Goal: Check status: Check status

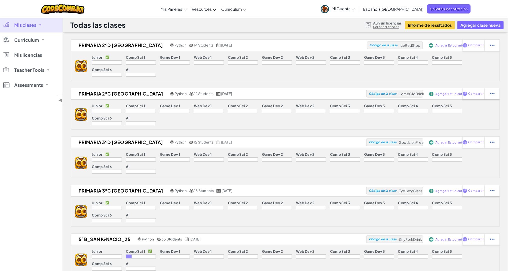
click at [33, 23] on span "Mis clases" at bounding box center [25, 25] width 22 height 5
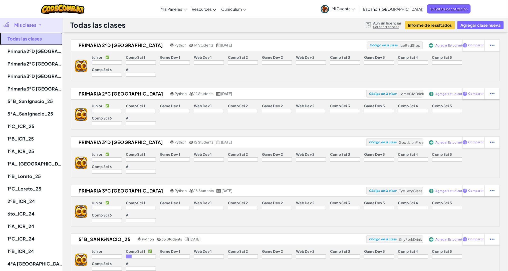
click at [31, 42] on link "Todas las clases" at bounding box center [31, 39] width 63 height 13
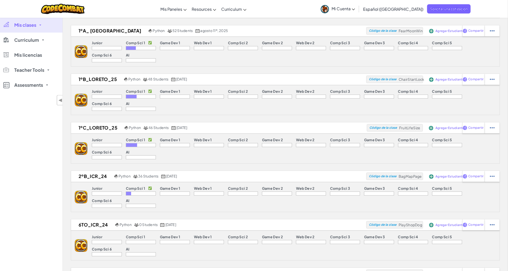
scroll to position [467, 0]
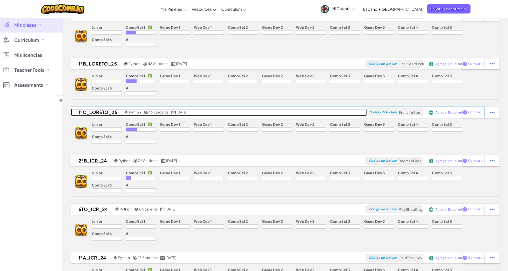
click at [99, 114] on h2 "1ºC_Loreto_25" at bounding box center [97, 113] width 52 height 8
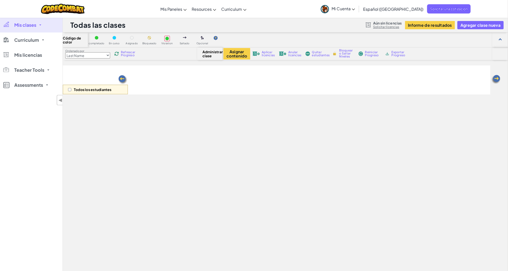
select select "560f1a9f22961295f9427742"
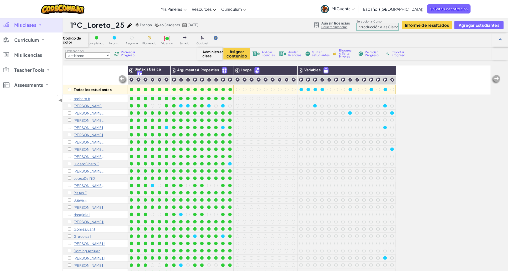
click at [110, 54] on select "Last Name first Name Progress (High to Low) Progress (Low to Hight)" at bounding box center [87, 55] width 45 height 6
select select "Progress (High to Low)"
click at [65, 52] on select "Last Name first Name Progress (High to Low) Progress (Low to Hight)" at bounding box center [87, 55] width 45 height 6
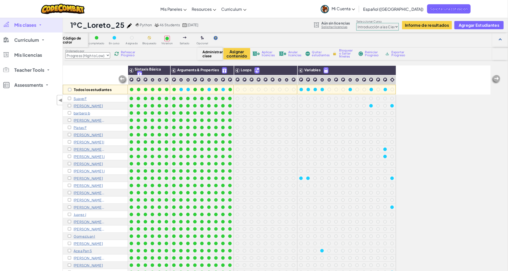
click at [119, 55] on img at bounding box center [116, 54] width 5 height 5
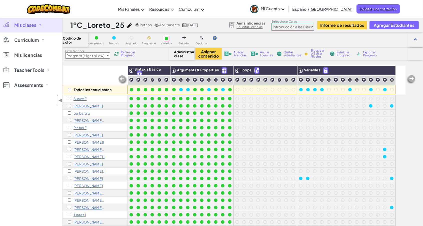
click at [77, 162] on p "[PERSON_NAME]" at bounding box center [88, 164] width 29 height 4
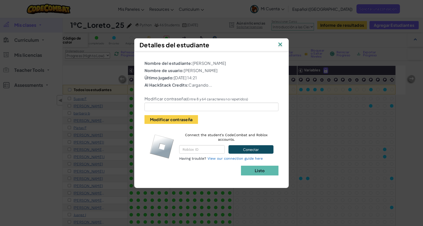
click at [281, 43] on img at bounding box center [280, 45] width 7 height 8
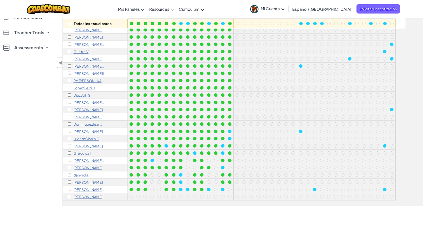
scroll to position [94, 0]
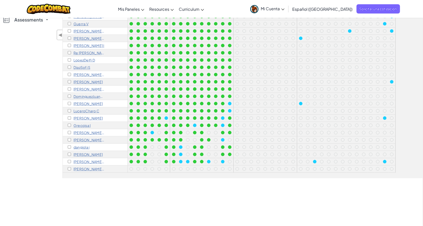
click at [89, 94] on p "DominguezJuanpablo J" at bounding box center [89, 96] width 31 height 4
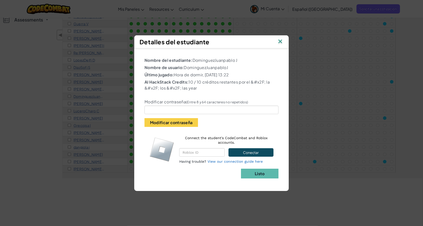
click at [279, 40] on img at bounding box center [280, 42] width 7 height 8
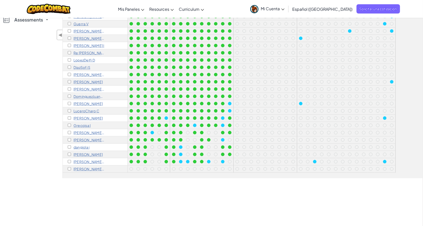
click at [89, 94] on p "DominguezJuanpablo J" at bounding box center [89, 96] width 31 height 4
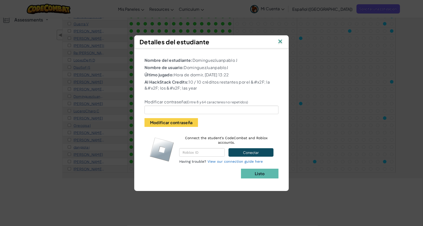
click at [280, 41] on img at bounding box center [280, 42] width 7 height 8
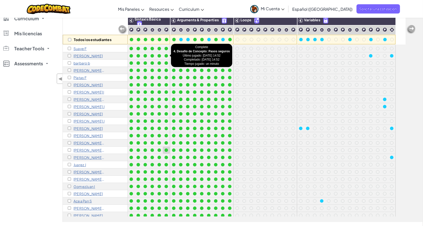
scroll to position [0, 0]
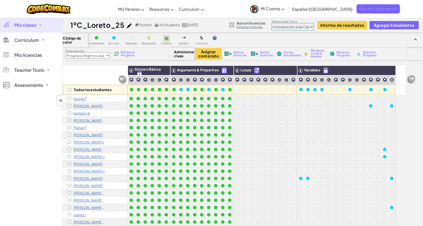
click at [118, 53] on img at bounding box center [116, 54] width 6 height 6
